Goal: Complete application form: Complete application form

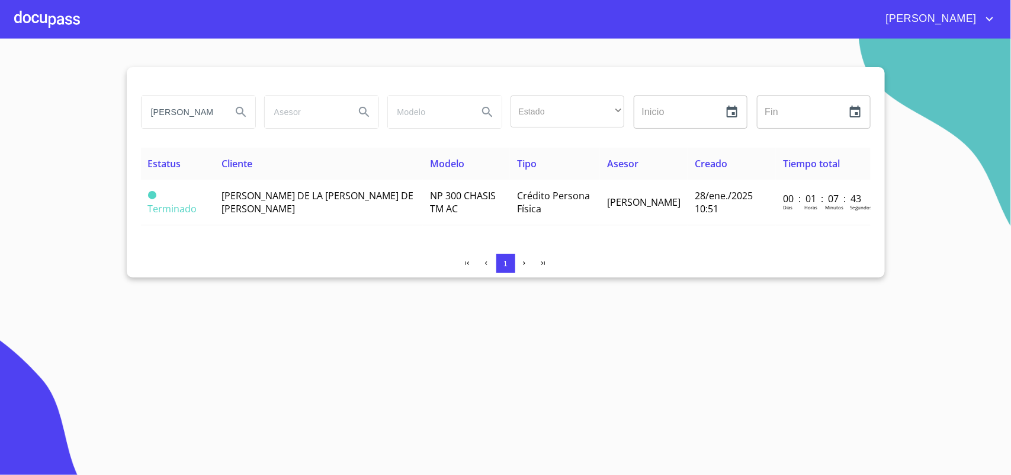
click at [67, 16] on div at bounding box center [47, 19] width 66 height 38
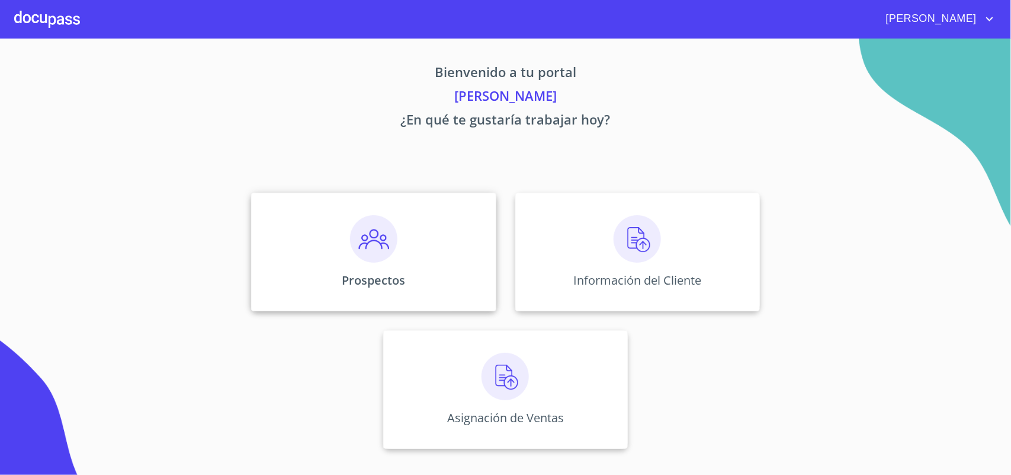
click at [378, 246] on img at bounding box center [373, 238] width 47 height 47
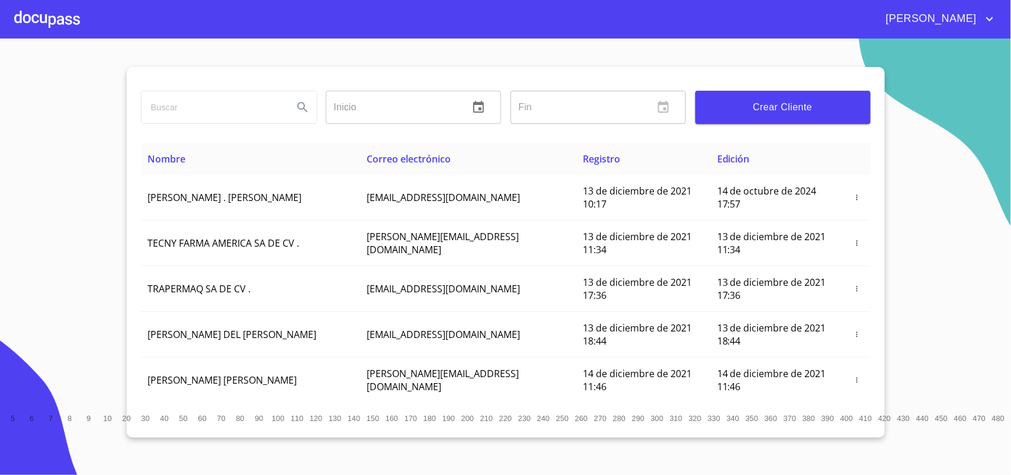
click at [209, 116] on input "search" at bounding box center [213, 107] width 142 height 32
click at [301, 102] on icon "Search" at bounding box center [302, 107] width 10 height 10
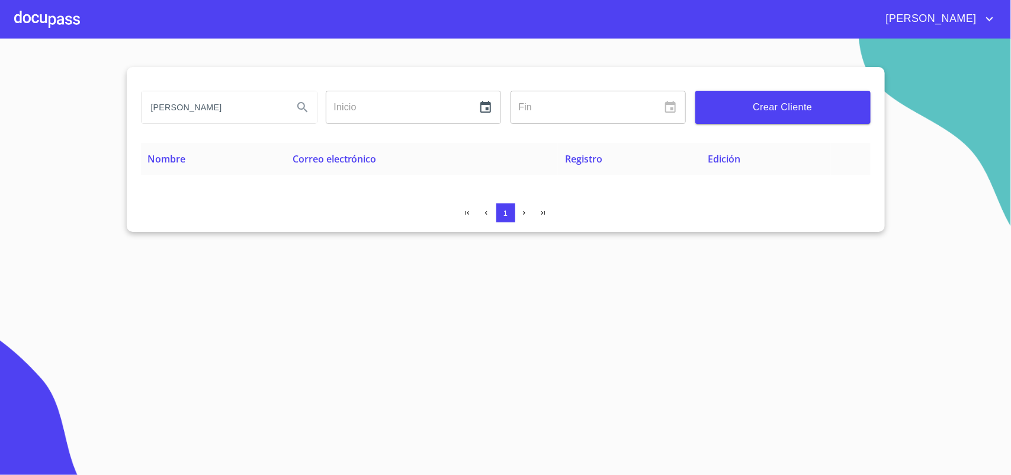
click at [270, 107] on input "[PERSON_NAME]" at bounding box center [213, 107] width 142 height 32
type input "[PERSON_NAME]"
click at [300, 101] on button "Search" at bounding box center [303, 107] width 28 height 28
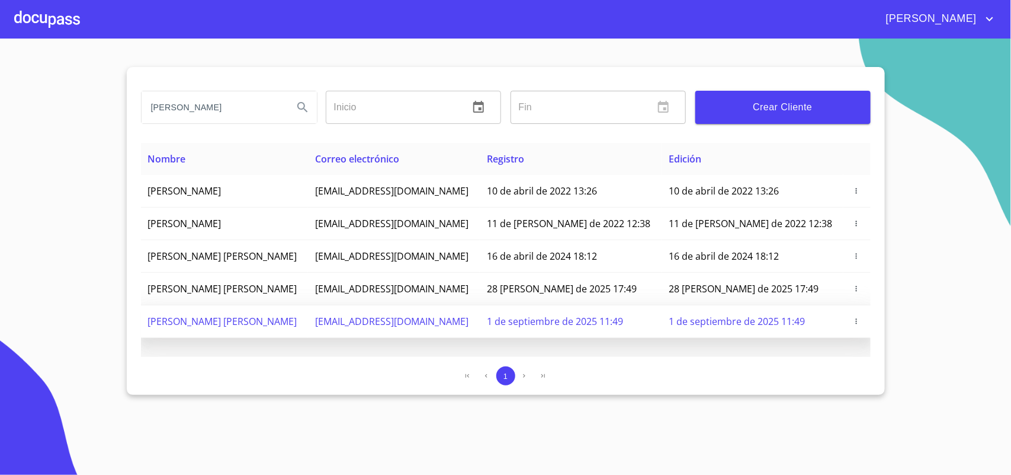
click at [857, 325] on icon "button" at bounding box center [857, 321] width 8 height 8
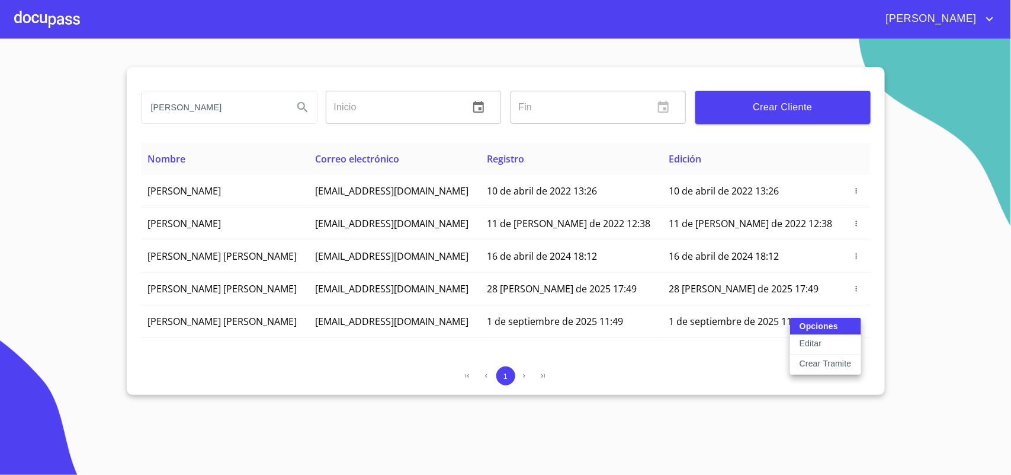
click at [821, 360] on p "Crear Tramite" at bounding box center [826, 363] width 52 height 12
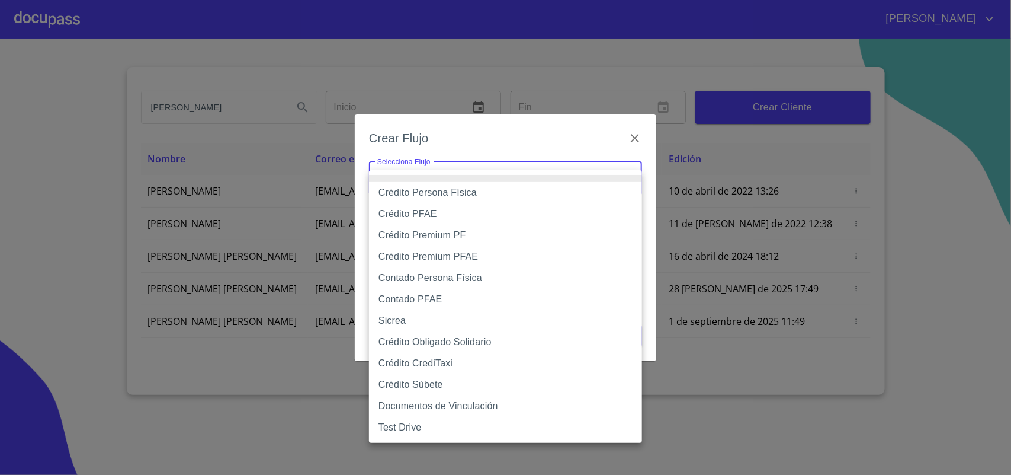
click at [633, 175] on body "[PERSON_NAME] ​ Fin ​ Crear Cliente Nombre Correo electrónico Registro Edición …" at bounding box center [505, 237] width 1011 height 475
click at [434, 276] on li "Contado Persona Física" at bounding box center [505, 277] width 273 height 21
type input "61b10eea9b8c202ad57ac5da"
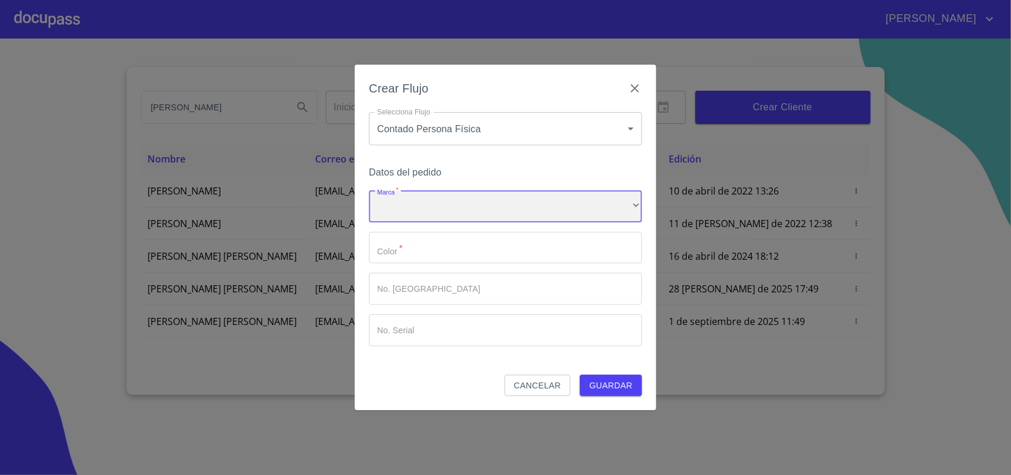
click at [447, 212] on div "​" at bounding box center [505, 206] width 273 height 32
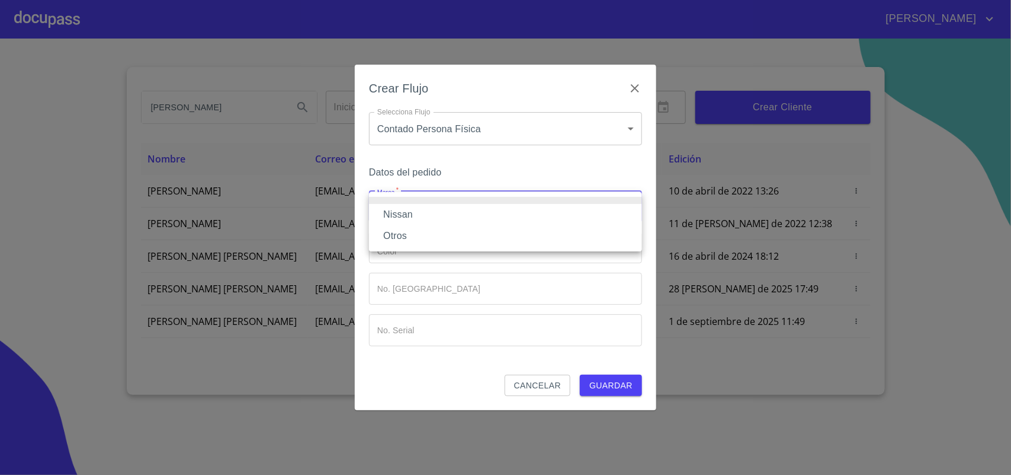
click at [414, 213] on li "Nissan" at bounding box center [505, 214] width 273 height 21
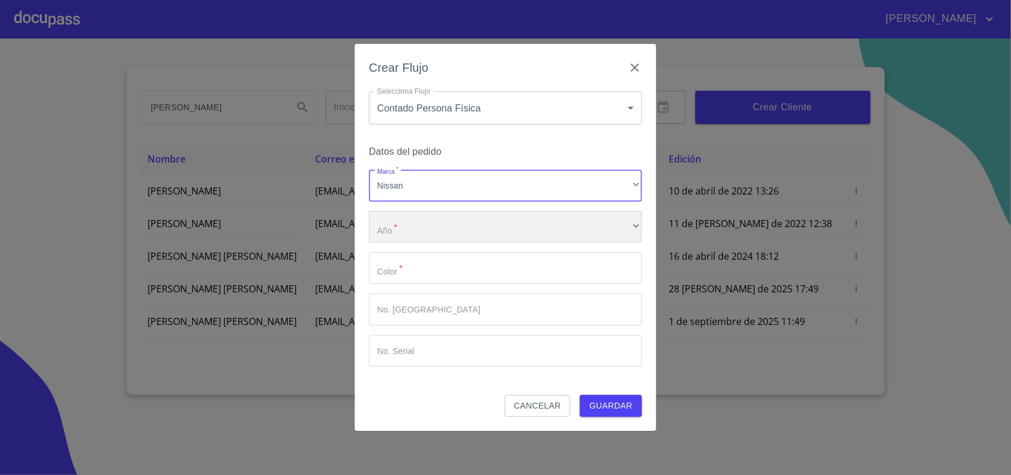
click at [415, 229] on div "​" at bounding box center [505, 227] width 273 height 32
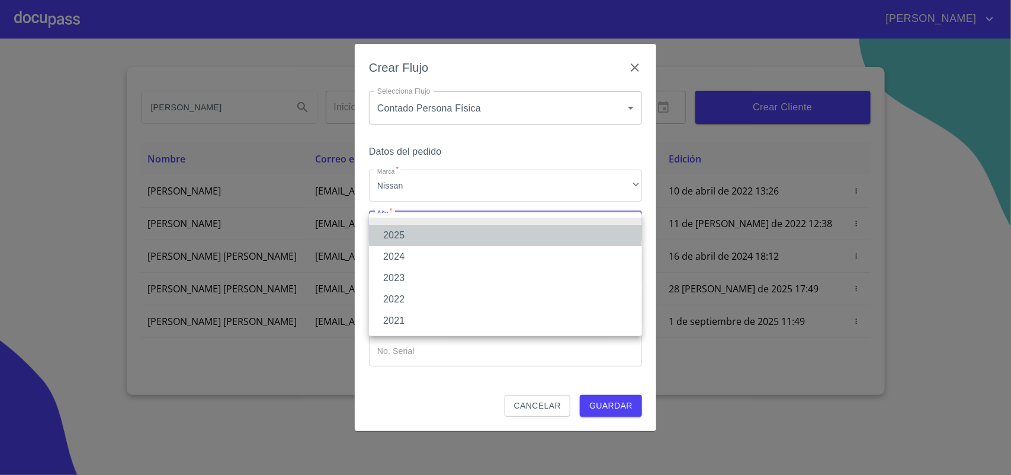
click at [397, 231] on li "2025" at bounding box center [505, 235] width 273 height 21
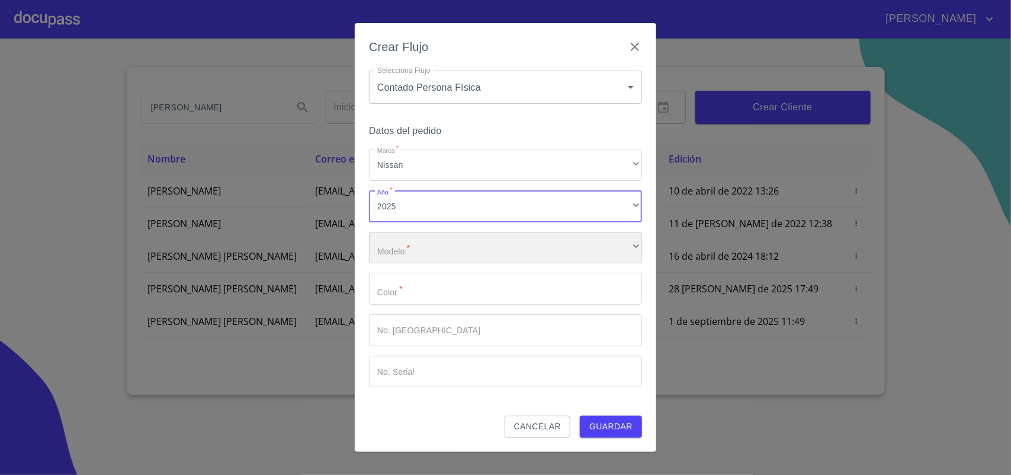
click at [415, 247] on div "​" at bounding box center [505, 248] width 273 height 32
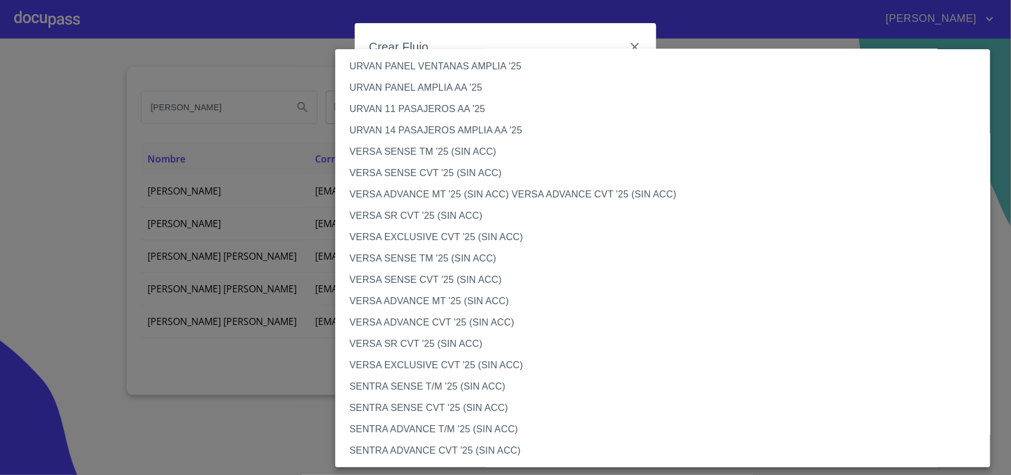
scroll to position [370, 0]
click at [466, 259] on li "VERSA SENSE TM '25 (SIN ACC)" at bounding box center [668, 255] width 667 height 21
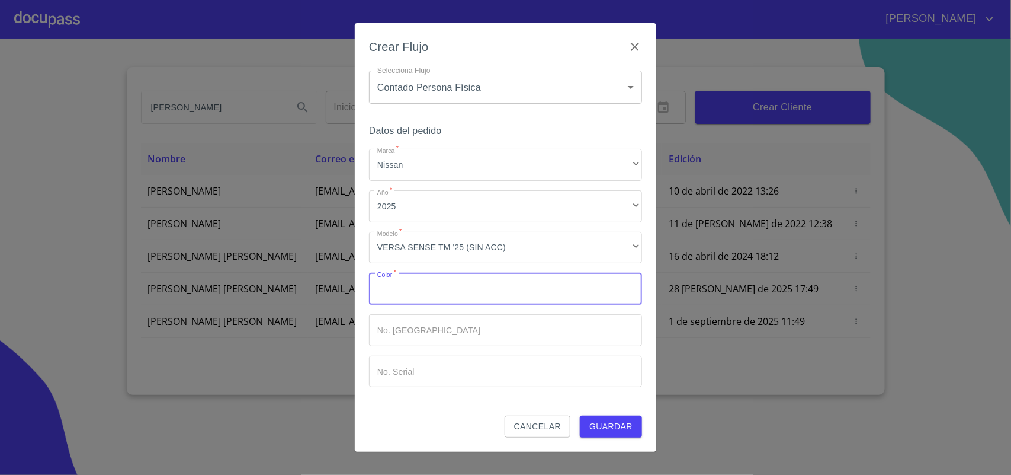
click at [443, 289] on input "Marca   *" at bounding box center [505, 289] width 273 height 32
type input "BLANCO"
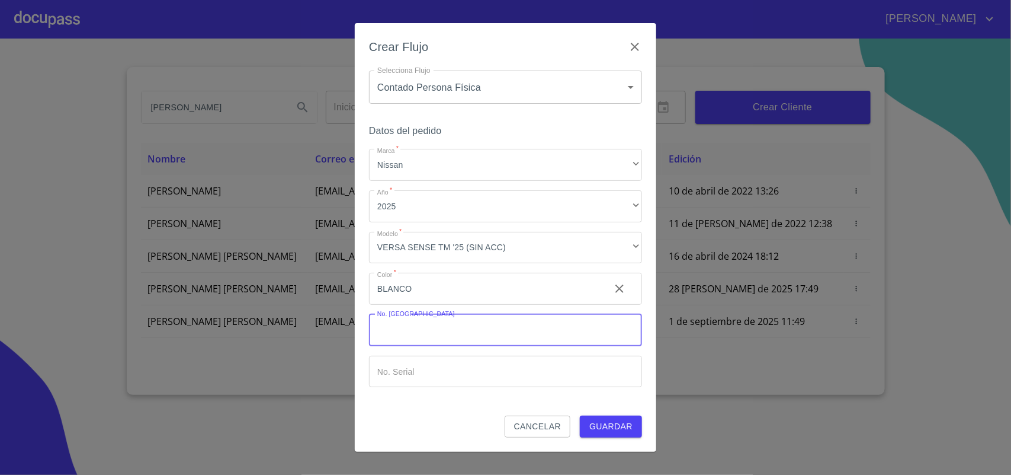
click at [451, 325] on input "Marca   *" at bounding box center [505, 330] width 273 height 32
type input "11930"
click at [457, 372] on input "Marca   *" at bounding box center [505, 371] width 273 height 32
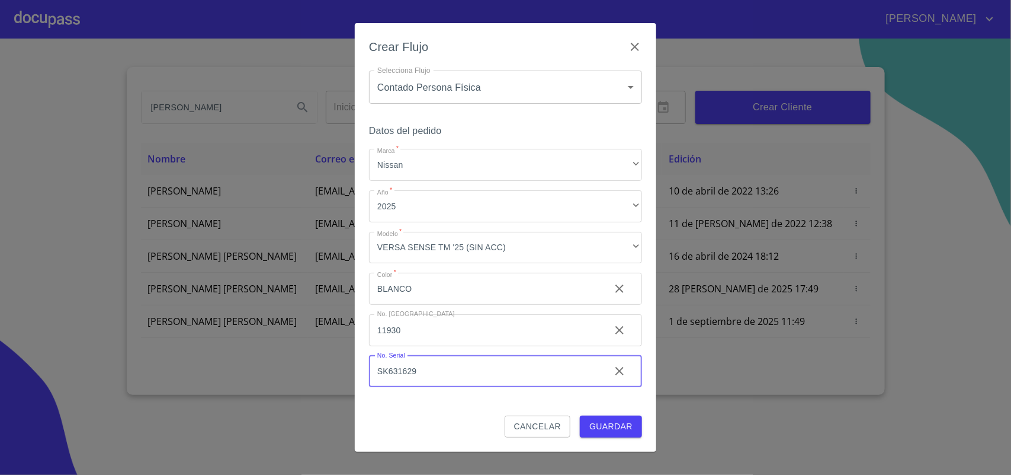
type input "SK631629"
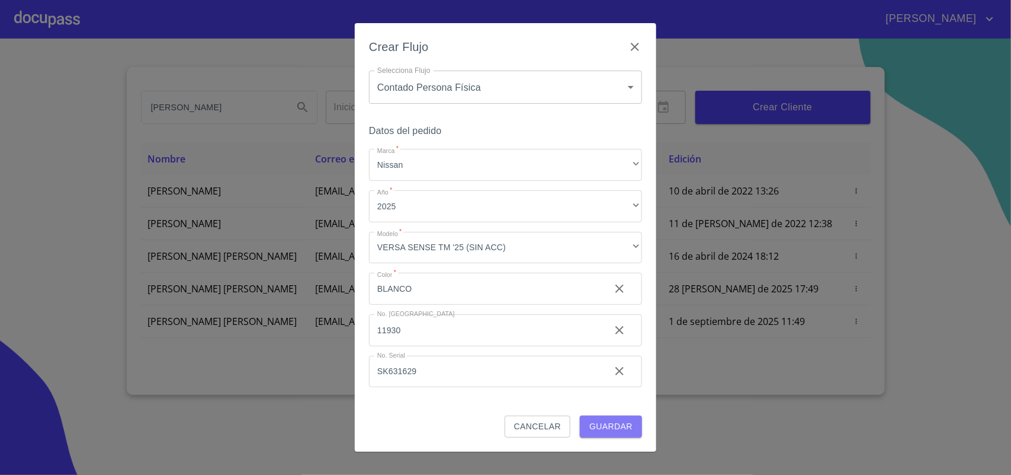
click at [626, 424] on span "Guardar" at bounding box center [611, 426] width 43 height 15
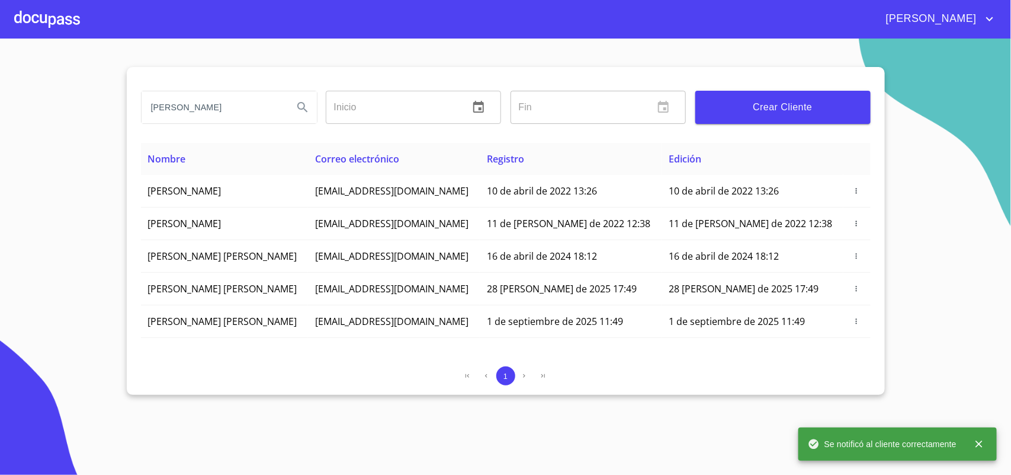
click at [53, 15] on div at bounding box center [47, 19] width 66 height 38
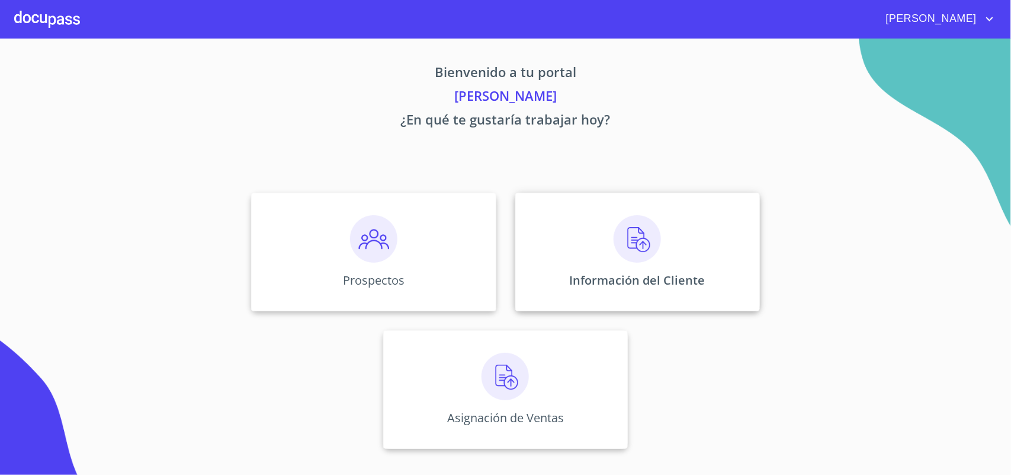
click at [574, 211] on div "Información del Cliente" at bounding box center [637, 252] width 245 height 118
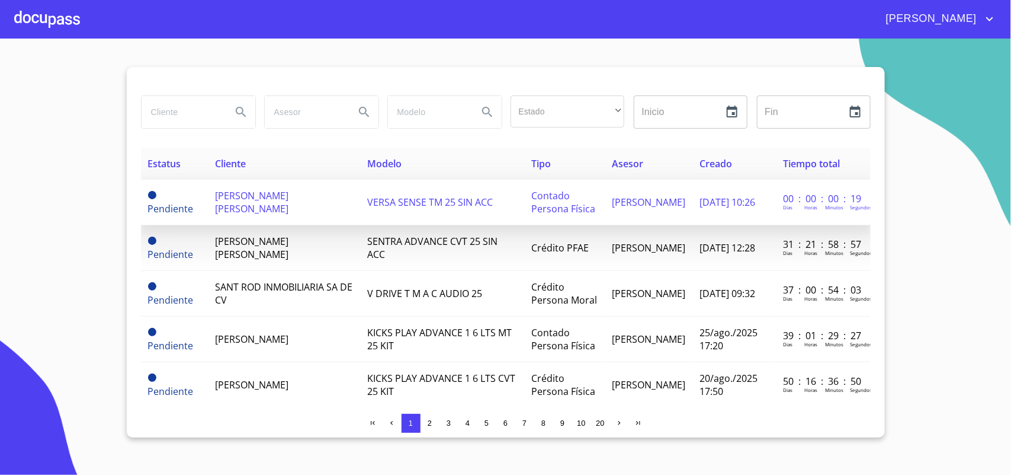
click at [234, 212] on span "[PERSON_NAME] [PERSON_NAME]" at bounding box center [251, 202] width 73 height 26
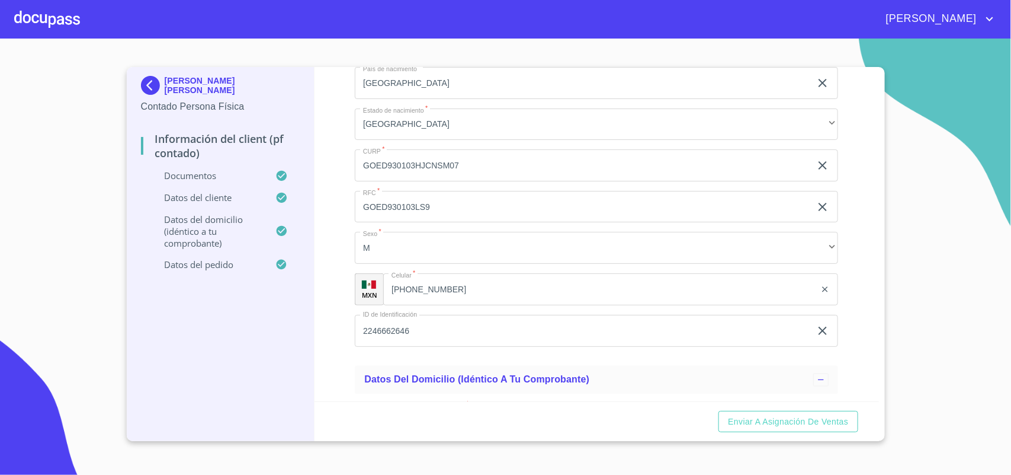
scroll to position [2962, 0]
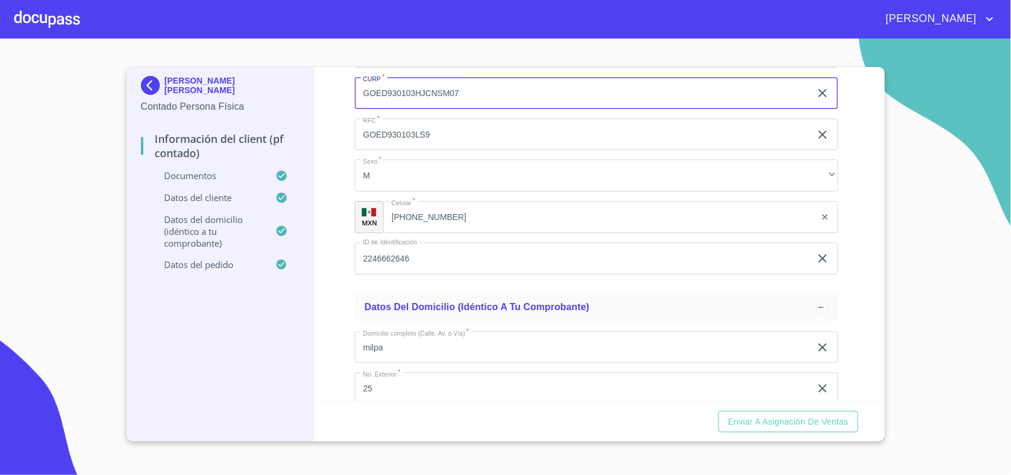
drag, startPoint x: 464, startPoint y: 350, endPoint x: 358, endPoint y: 351, distance: 105.5
click at [358, 109] on input "GOED930103HJCNSM07" at bounding box center [583, 93] width 456 height 32
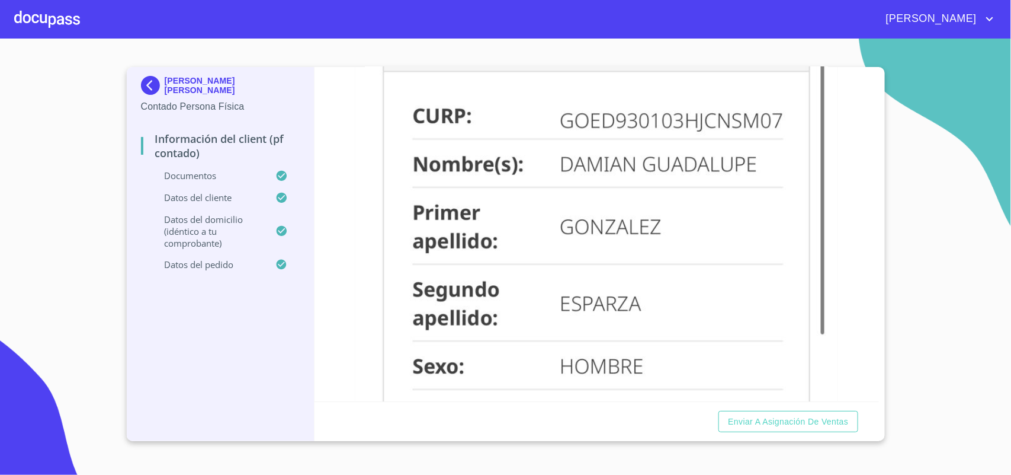
scroll to position [1111, 0]
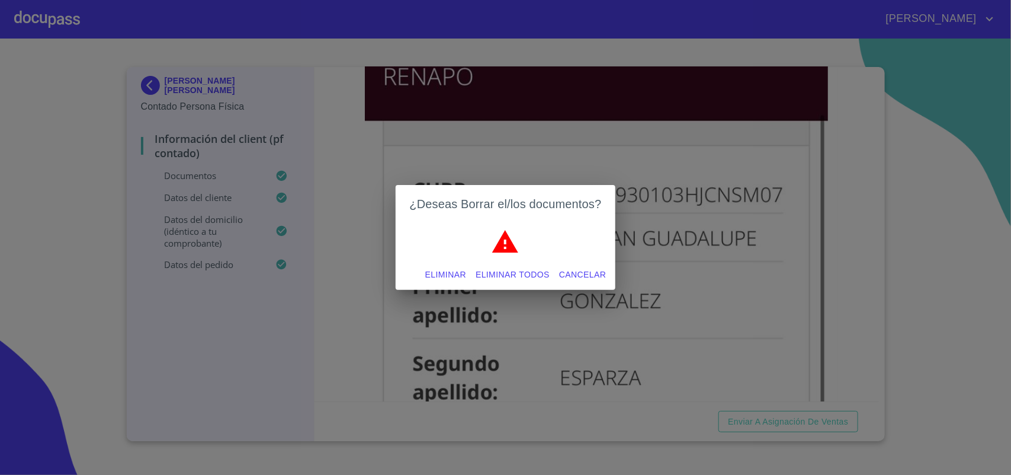
click at [528, 277] on span "Eliminar todos" at bounding box center [513, 274] width 74 height 15
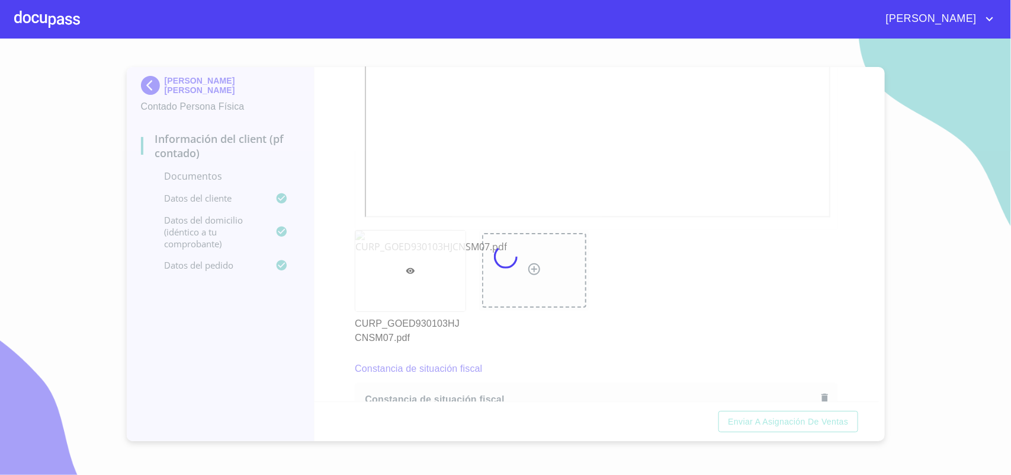
click at [537, 131] on div at bounding box center [505, 257] width 1011 height 436
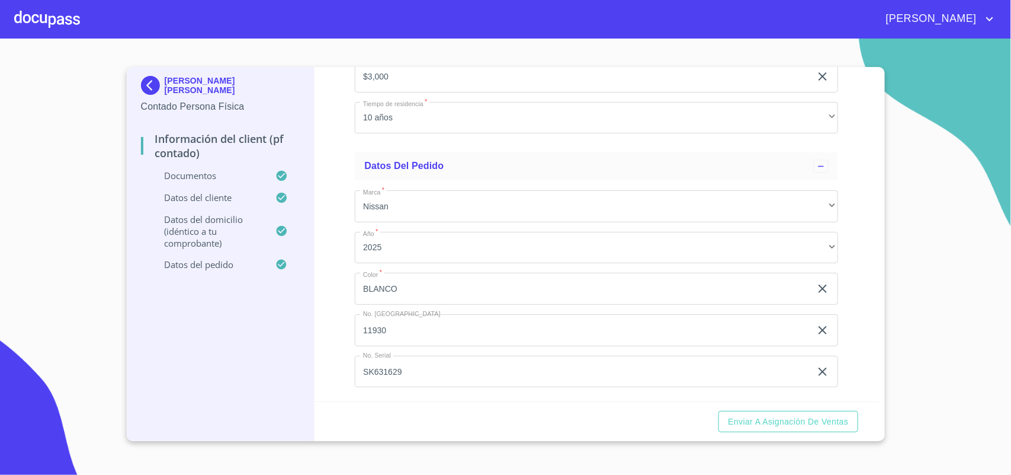
scroll to position [3238, 0]
click at [792, 422] on span "Enviar a Asignación de Ventas" at bounding box center [788, 421] width 120 height 15
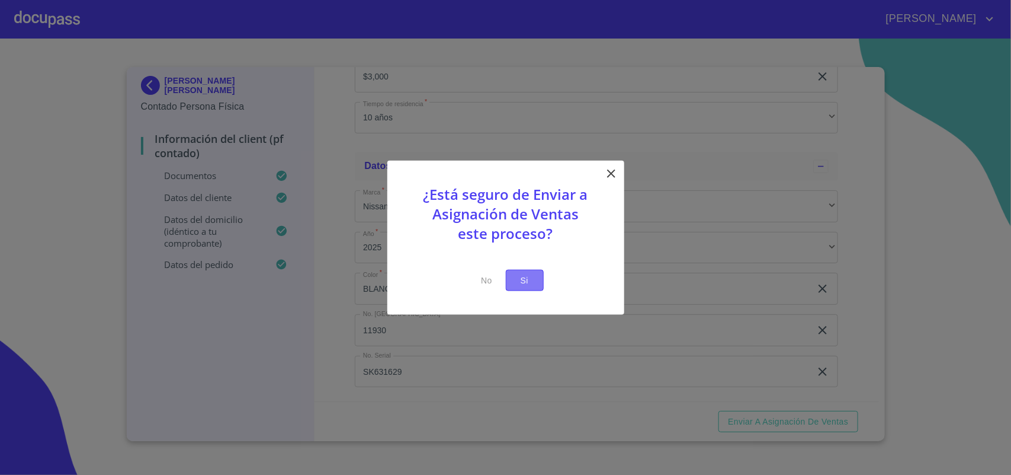
click at [535, 286] on button "Si" at bounding box center [525, 280] width 38 height 22
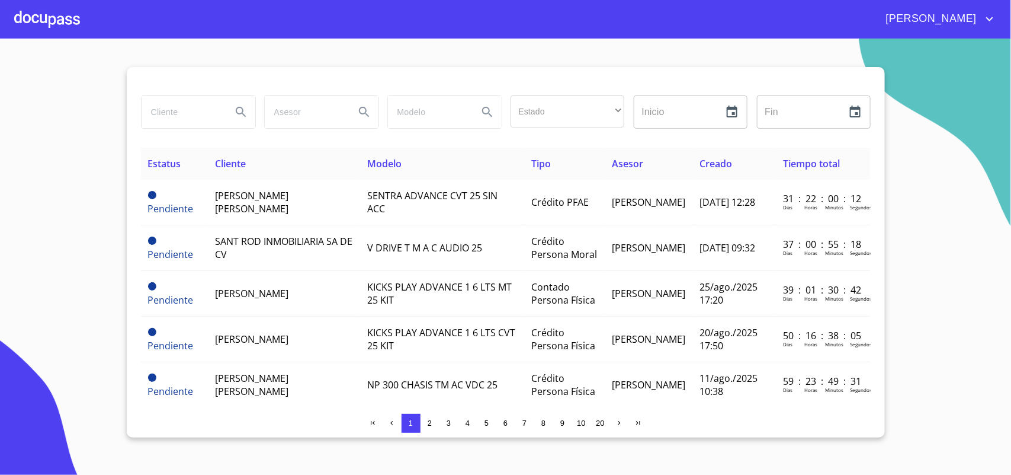
click at [56, 27] on div at bounding box center [47, 19] width 66 height 38
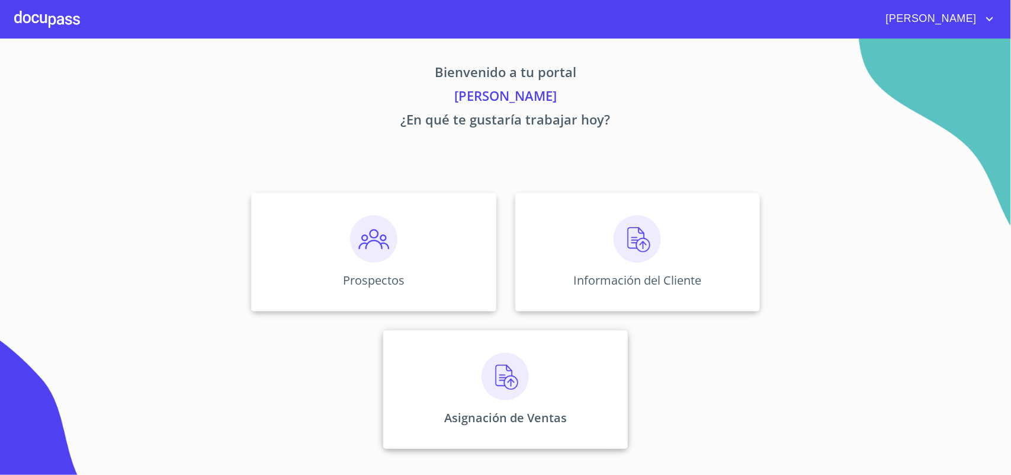
click at [416, 382] on div "Asignación de Ventas" at bounding box center [505, 389] width 245 height 118
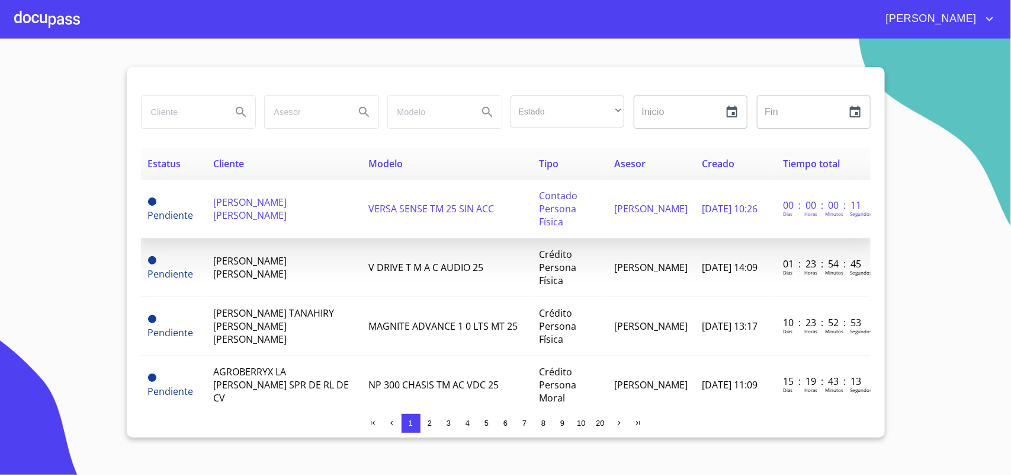
click at [236, 205] on span "[PERSON_NAME] [PERSON_NAME]" at bounding box center [249, 209] width 73 height 26
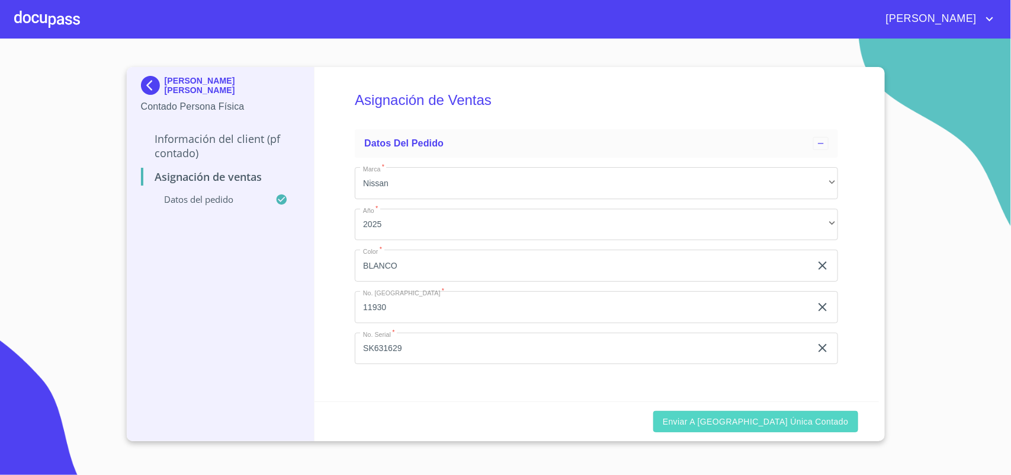
click at [778, 428] on span "Enviar a [GEOGRAPHIC_DATA] única contado" at bounding box center [756, 421] width 186 height 15
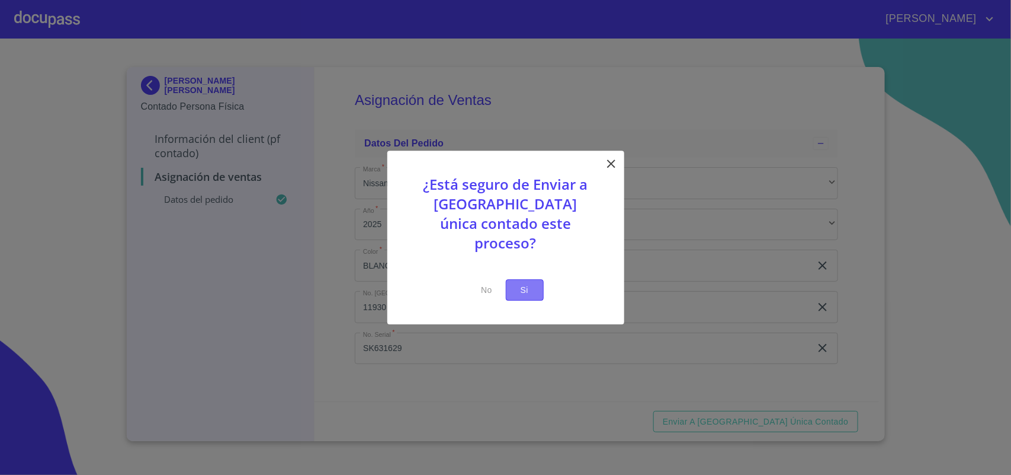
click at [538, 286] on button "Si" at bounding box center [525, 290] width 38 height 22
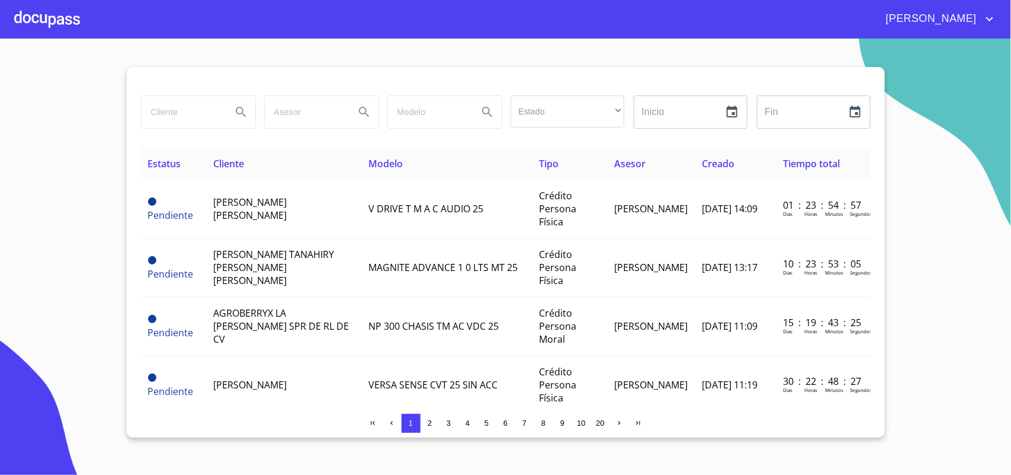
click at [57, 28] on div at bounding box center [47, 19] width 66 height 38
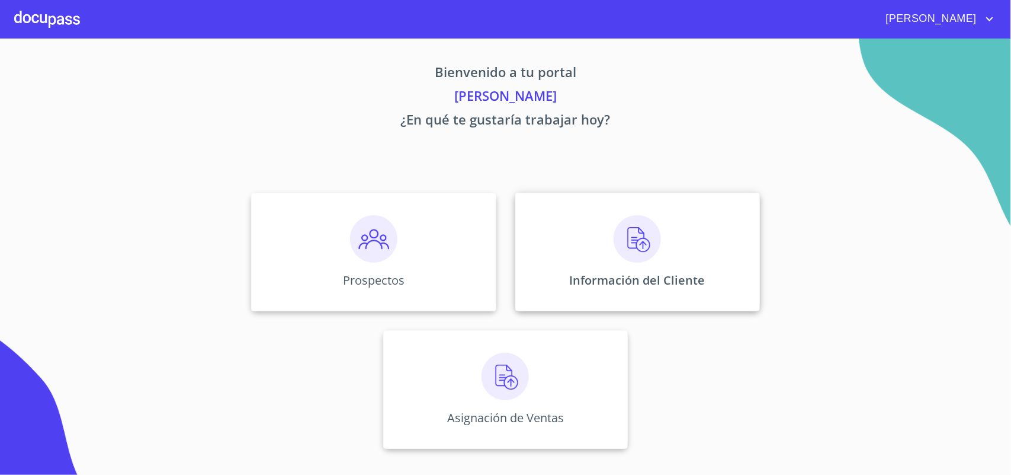
click at [649, 276] on p "Información del Cliente" at bounding box center [638, 280] width 136 height 16
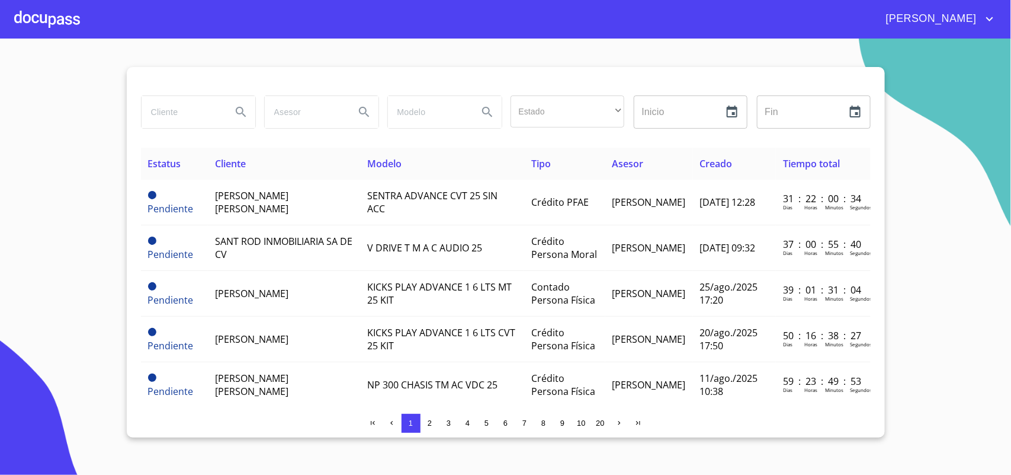
click at [200, 113] on input "search" at bounding box center [182, 112] width 81 height 32
type input "[PERSON_NAME]"
click at [239, 110] on icon "Search" at bounding box center [241, 112] width 14 height 14
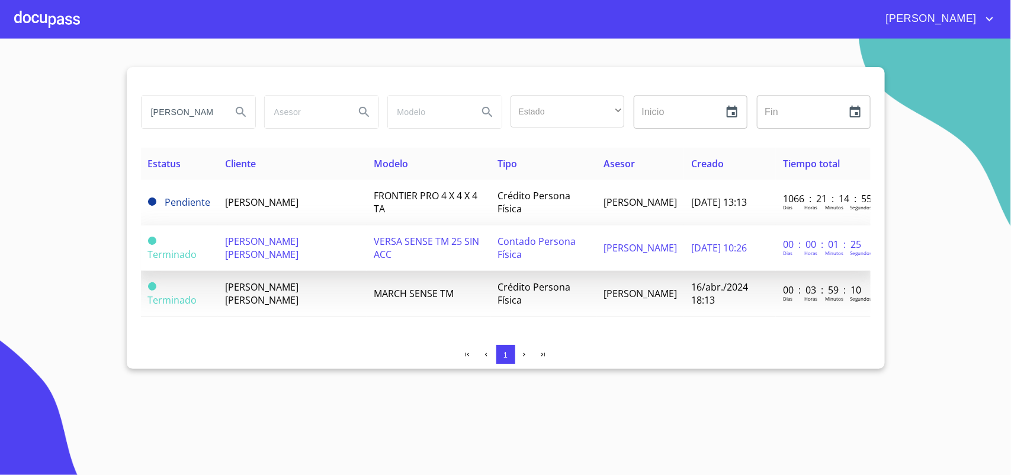
click at [345, 250] on td "[PERSON_NAME] [PERSON_NAME]" at bounding box center [292, 248] width 149 height 46
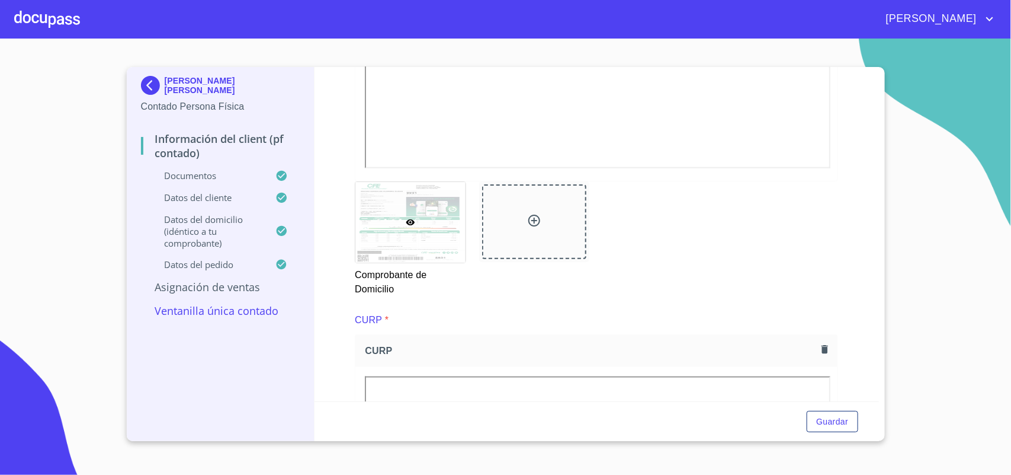
scroll to position [667, 0]
